Goal: Find specific page/section: Find specific page/section

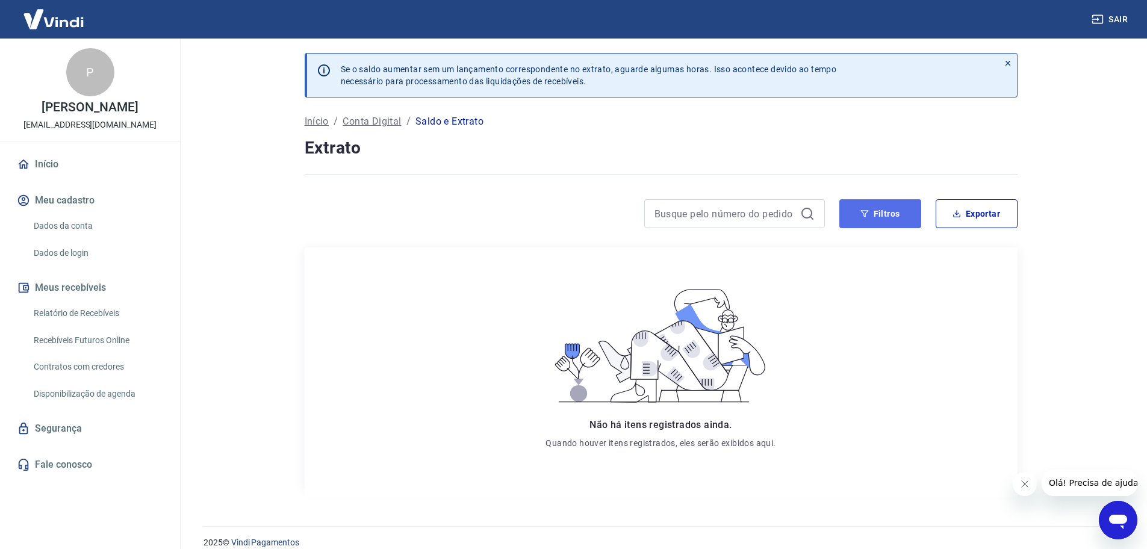
click at [892, 215] on button "Filtros" at bounding box center [880, 213] width 82 height 29
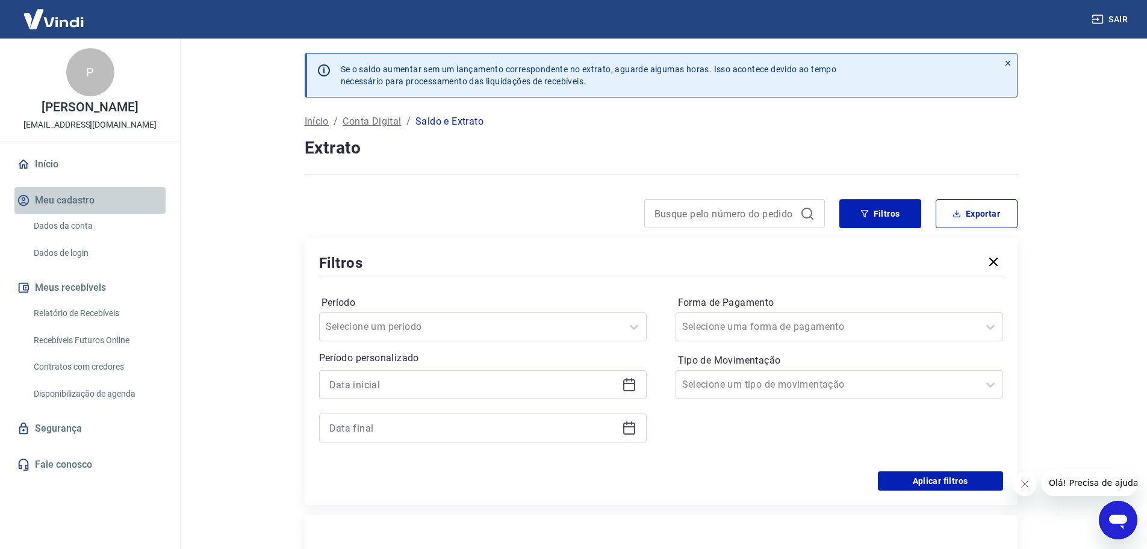
click at [68, 213] on button "Meu cadastro" at bounding box center [89, 200] width 151 height 26
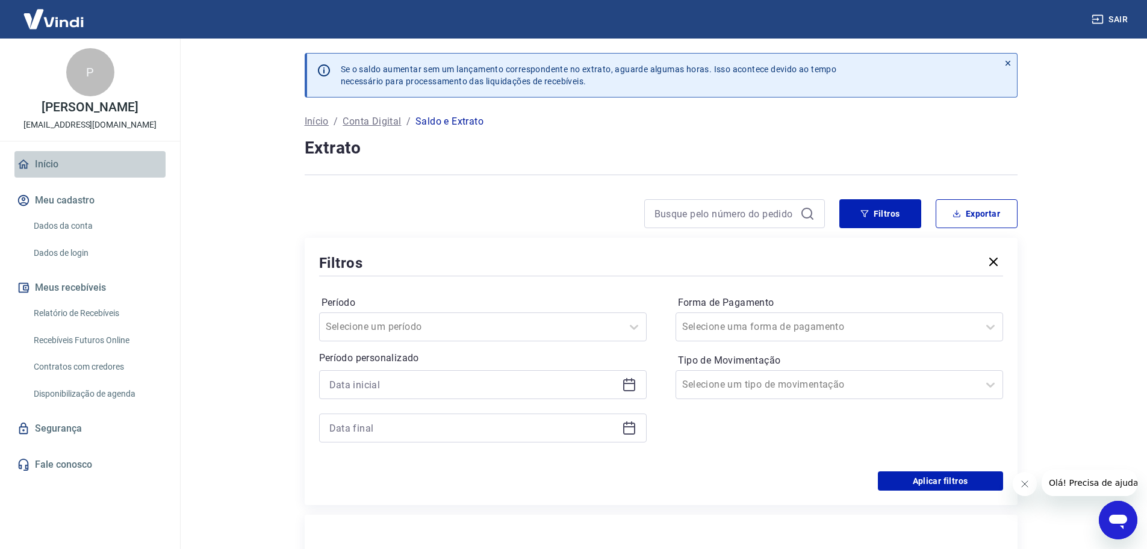
click at [58, 176] on link "Início" at bounding box center [89, 164] width 151 height 26
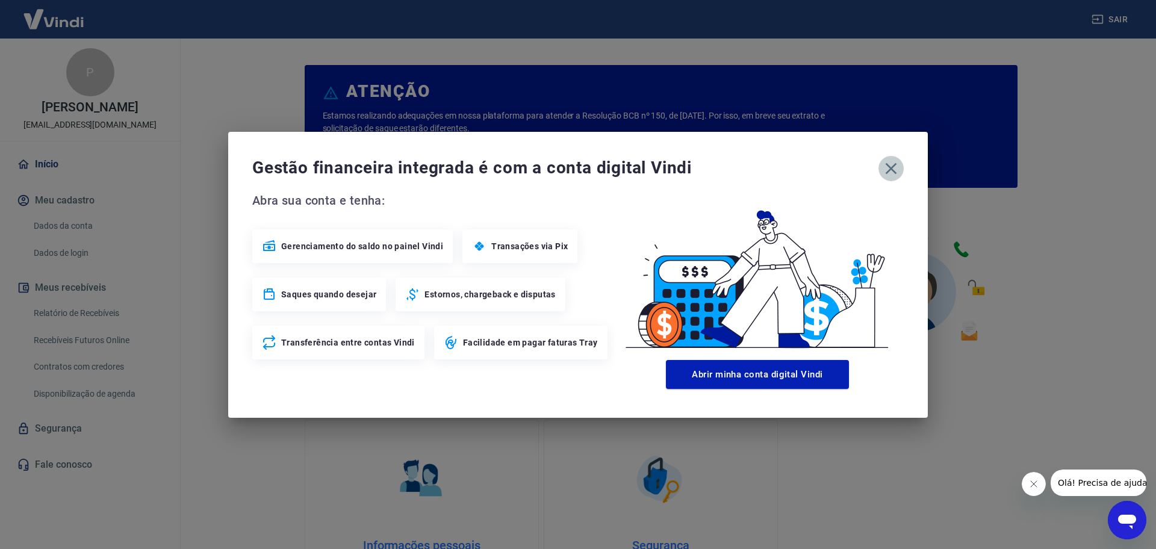
click at [896, 171] on icon "button" at bounding box center [890, 168] width 19 height 19
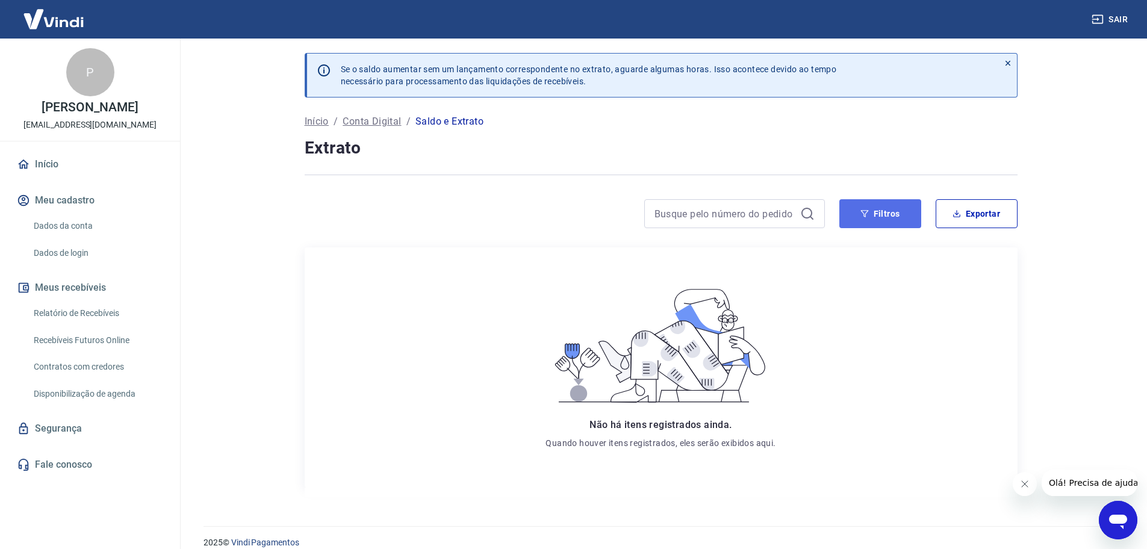
click at [874, 208] on button "Filtros" at bounding box center [880, 213] width 82 height 29
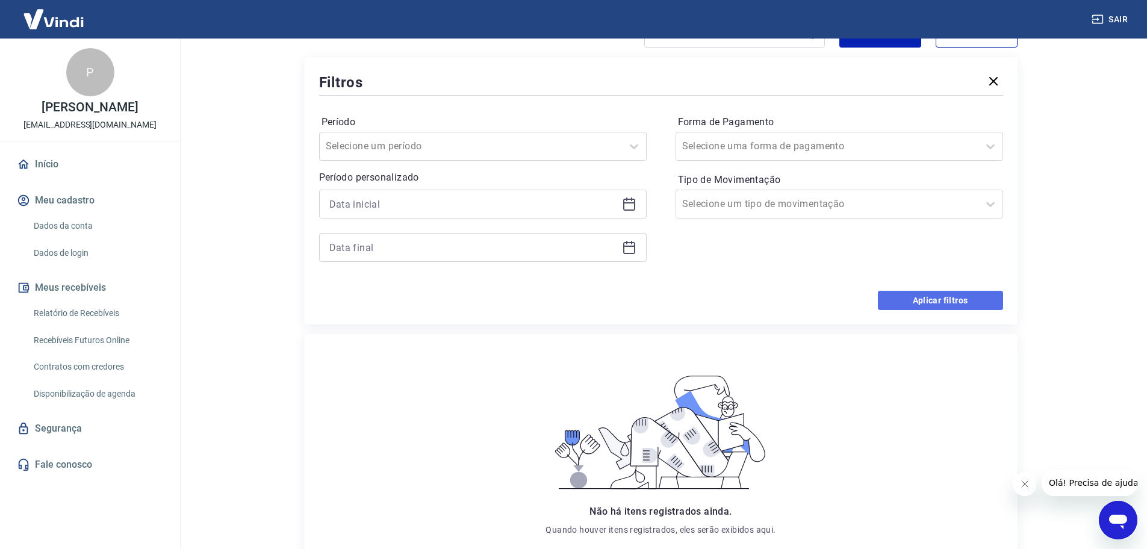
click at [969, 302] on button "Aplicar filtros" at bounding box center [940, 300] width 125 height 19
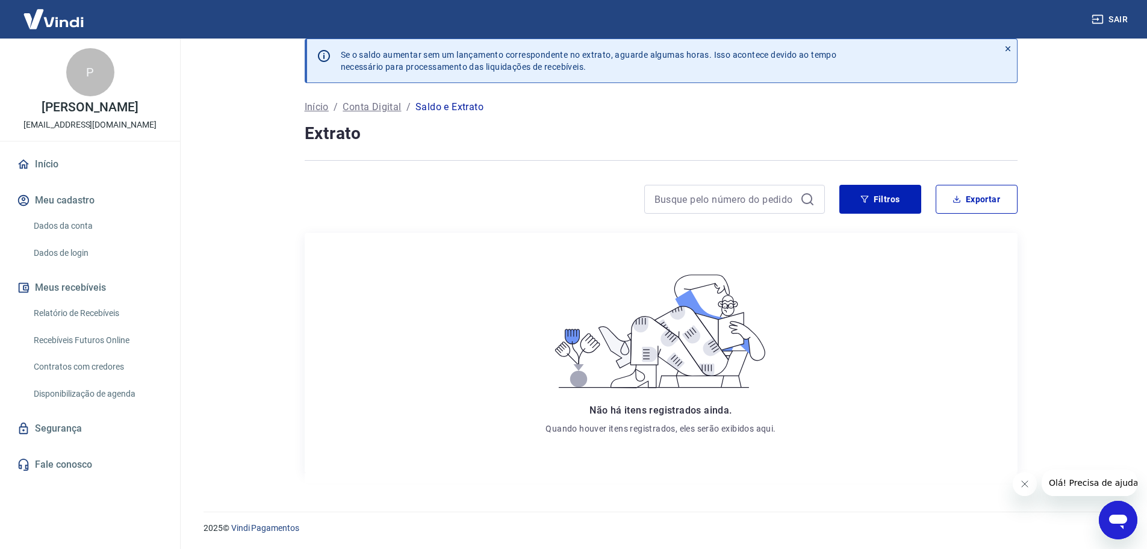
scroll to position [17, 0]
drag, startPoint x: 102, startPoint y: 326, endPoint x: 109, endPoint y: 308, distance: 18.9
click at [102, 326] on link "Relatório de Recebíveis" at bounding box center [97, 313] width 137 height 25
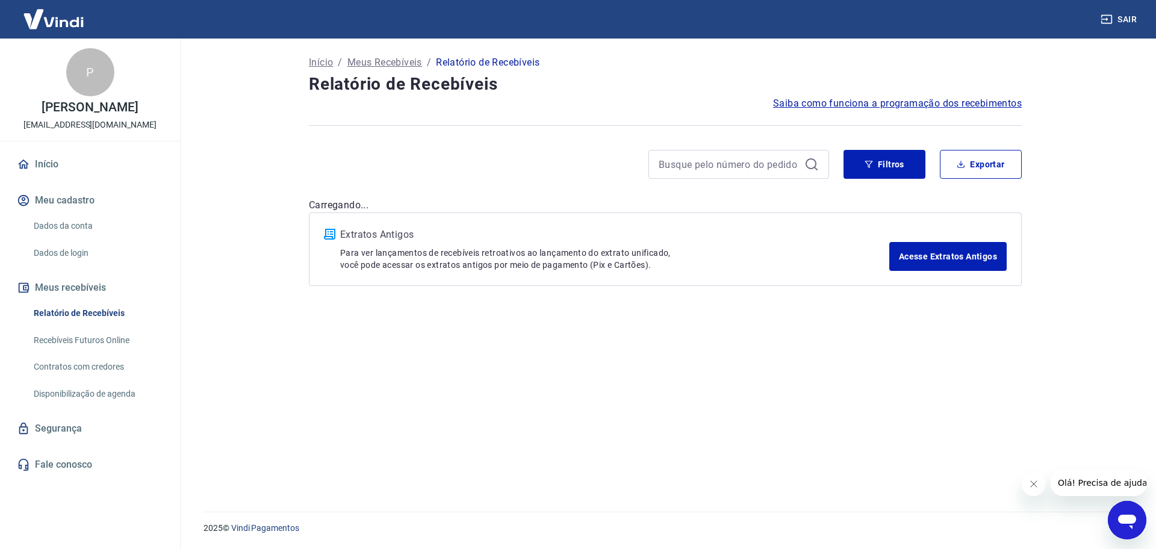
click at [95, 296] on button "Meus recebíveis" at bounding box center [89, 288] width 151 height 26
